Goal: Information Seeking & Learning: Learn about a topic

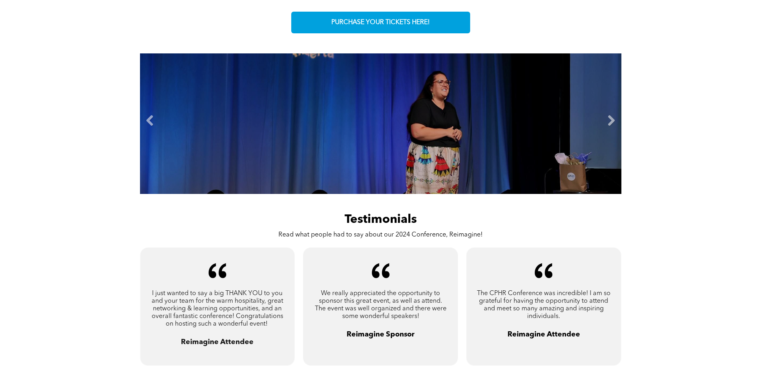
scroll to position [321, 0]
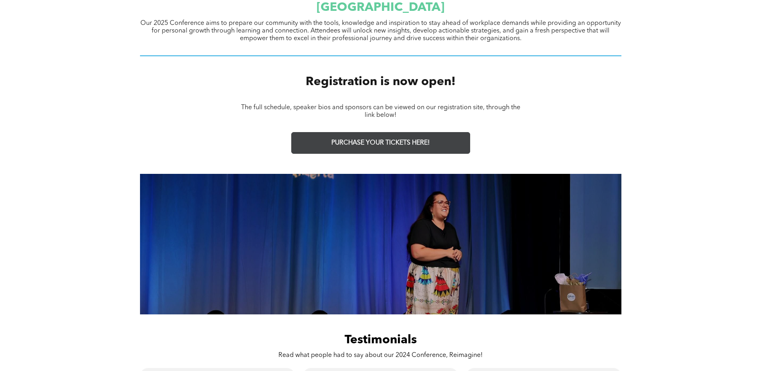
click at [361, 140] on span "PURCHASE YOUR TICKETS HERE!" at bounding box center [380, 143] width 98 height 8
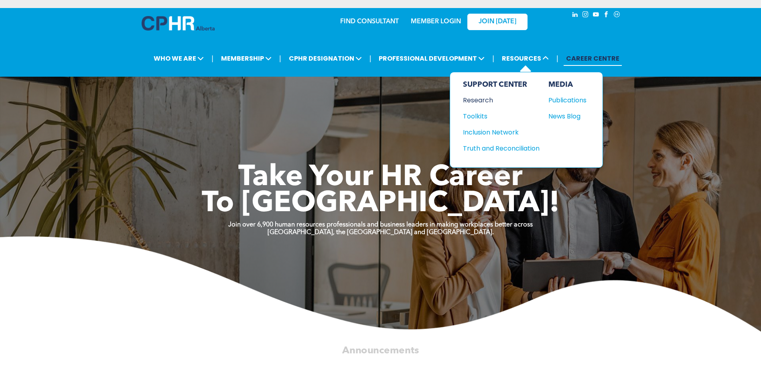
click at [469, 99] on div "Research" at bounding box center [497, 100] width 69 height 10
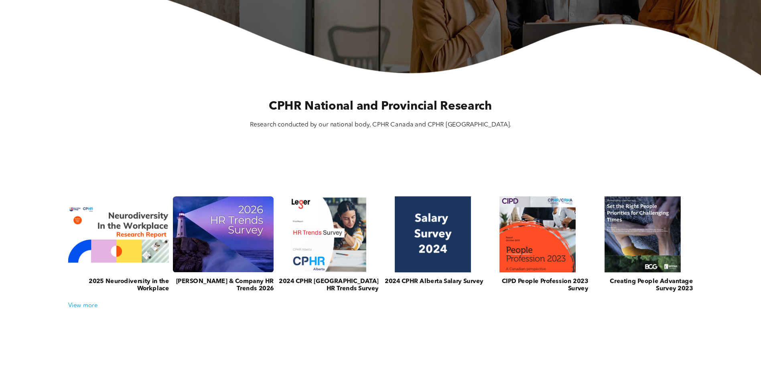
scroll to position [241, 0]
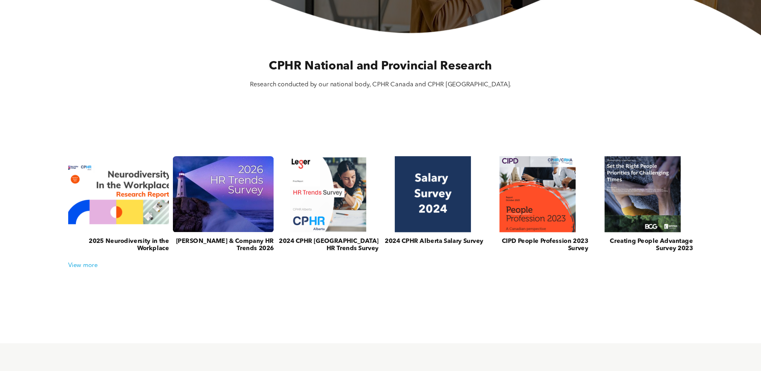
click at [101, 225] on link at bounding box center [118, 194] width 107 height 81
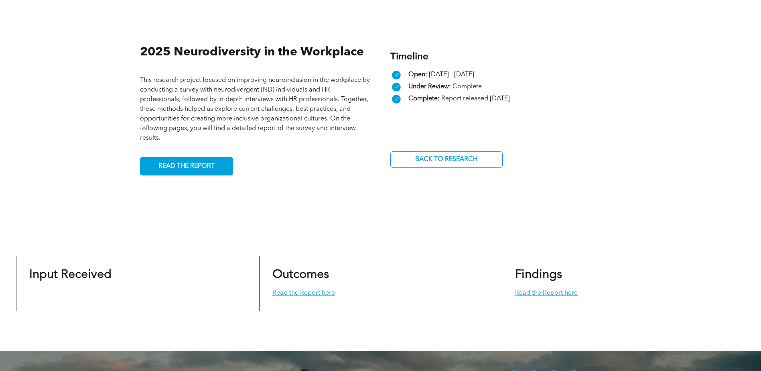
scroll to position [321, 0]
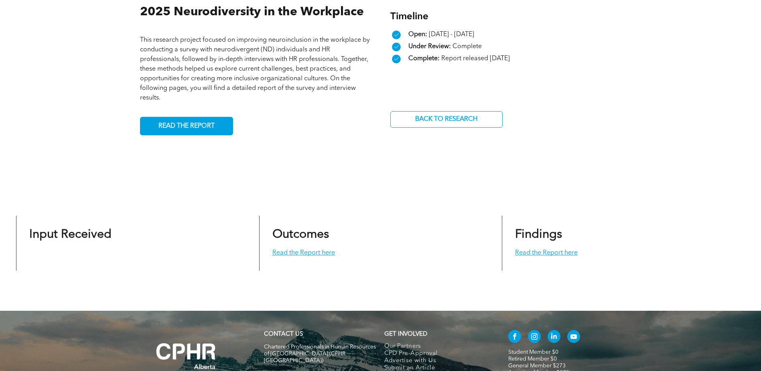
click at [176, 136] on div "2025 Neurodiversity in the Workplace This research project focused on improving…" at bounding box center [380, 69] width 481 height 228
click at [181, 124] on span "READ THE REPORT" at bounding box center [187, 126] width 62 height 16
